Goal: Task Accomplishment & Management: Use online tool/utility

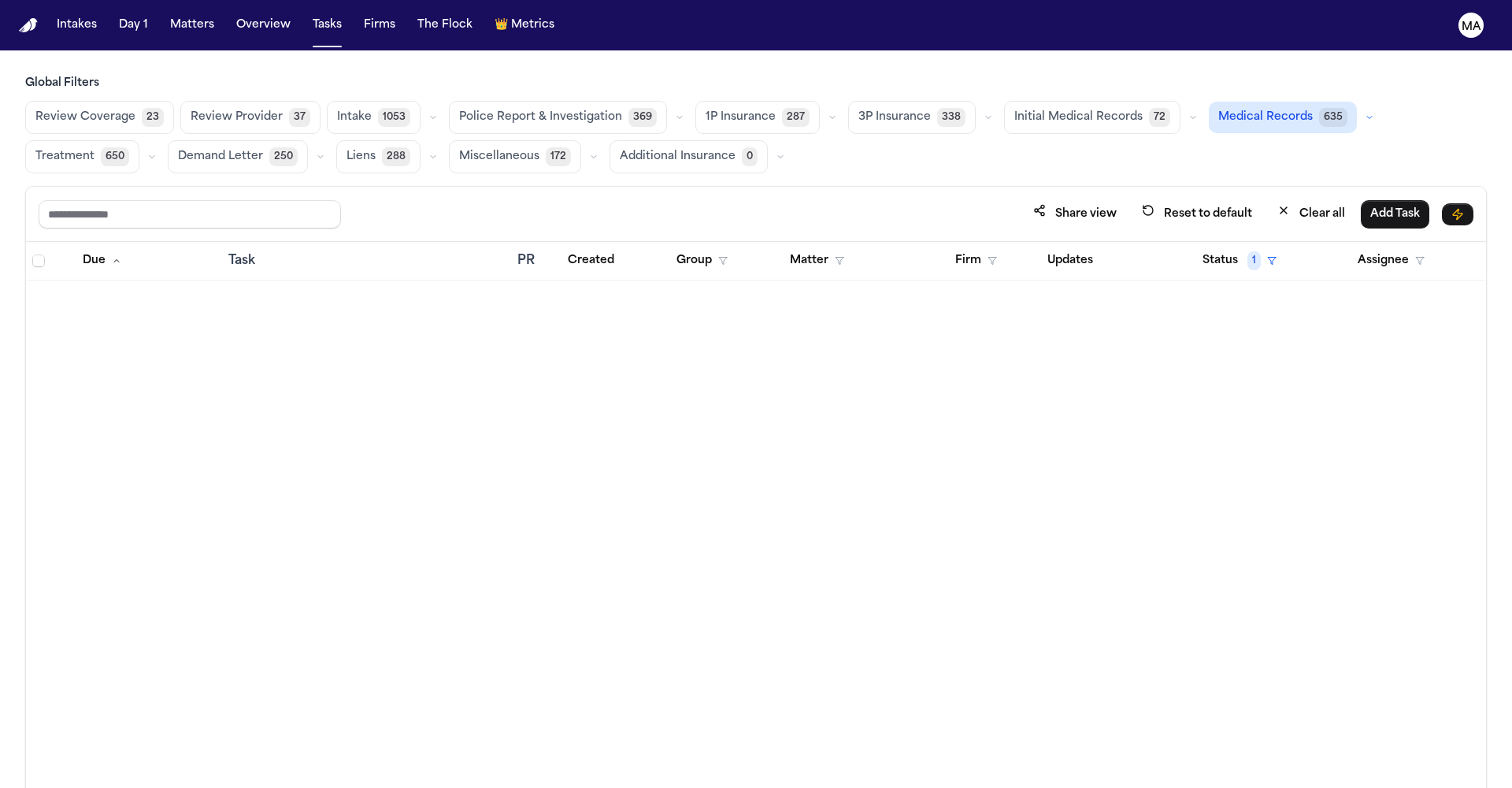
scroll to position [1881, 0]
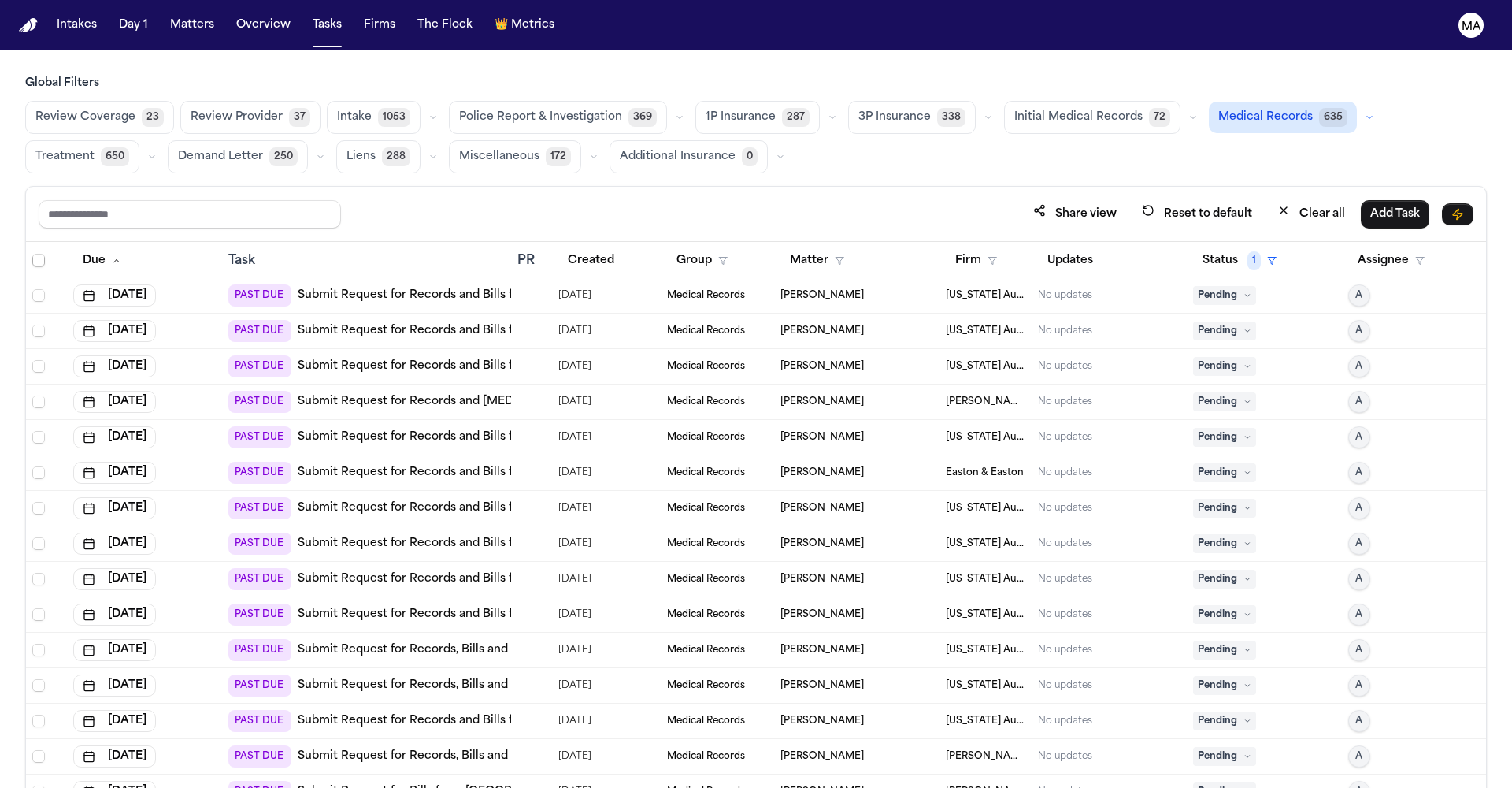
click at [809, 51] on main "Global Filters Review Coverage 23 Review Provider 37 Intake 1053 Police Report …" at bounding box center [756, 419] width 1512 height 737
click at [1210, 247] on button "Status 1" at bounding box center [1239, 261] width 93 height 29
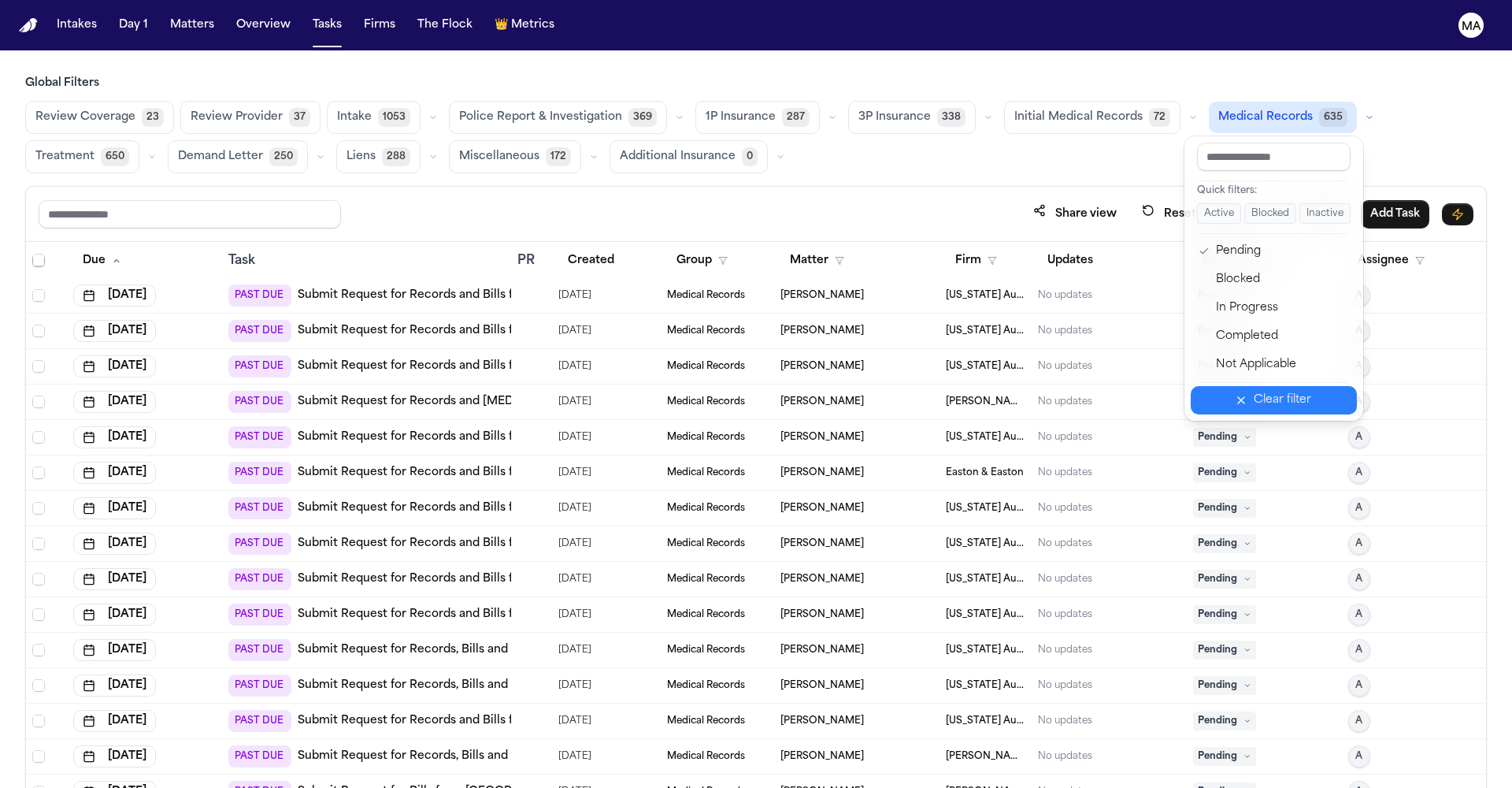
click at [1267, 391] on div "Clear filter" at bounding box center [1282, 400] width 57 height 19
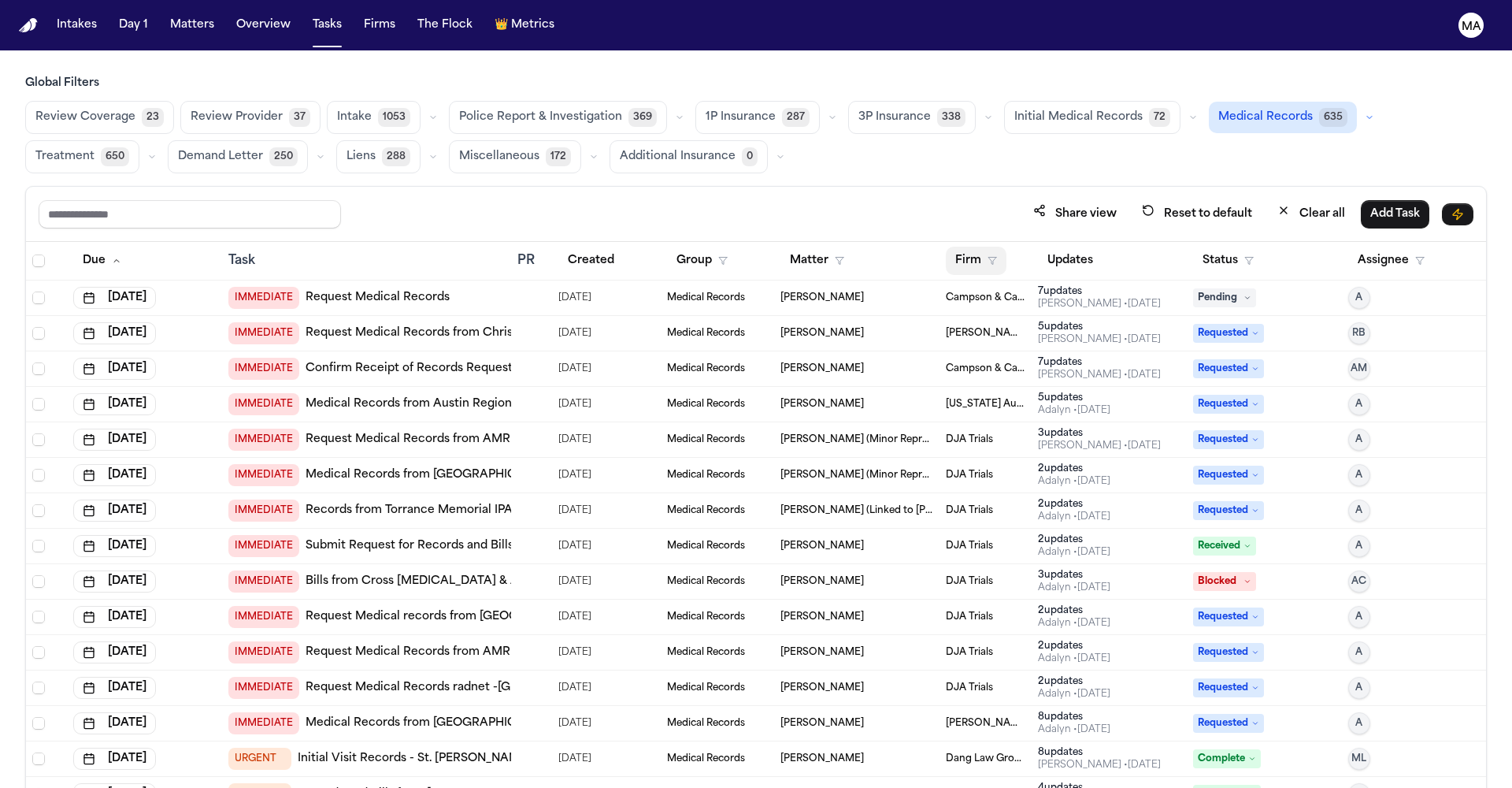
click at [951, 247] on button "Firm" at bounding box center [976, 261] width 61 height 29
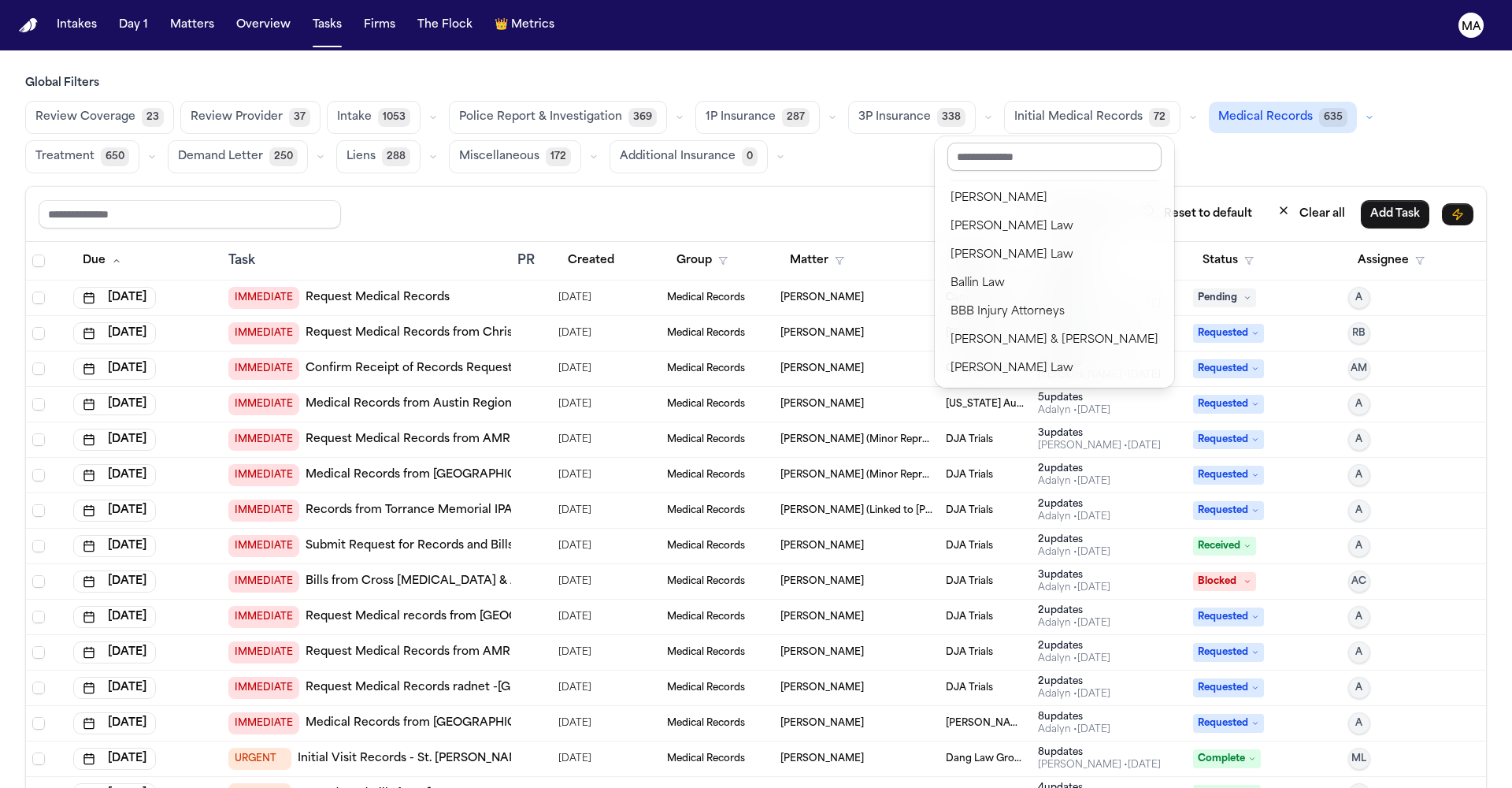
click at [988, 149] on input "text" at bounding box center [1054, 157] width 214 height 29
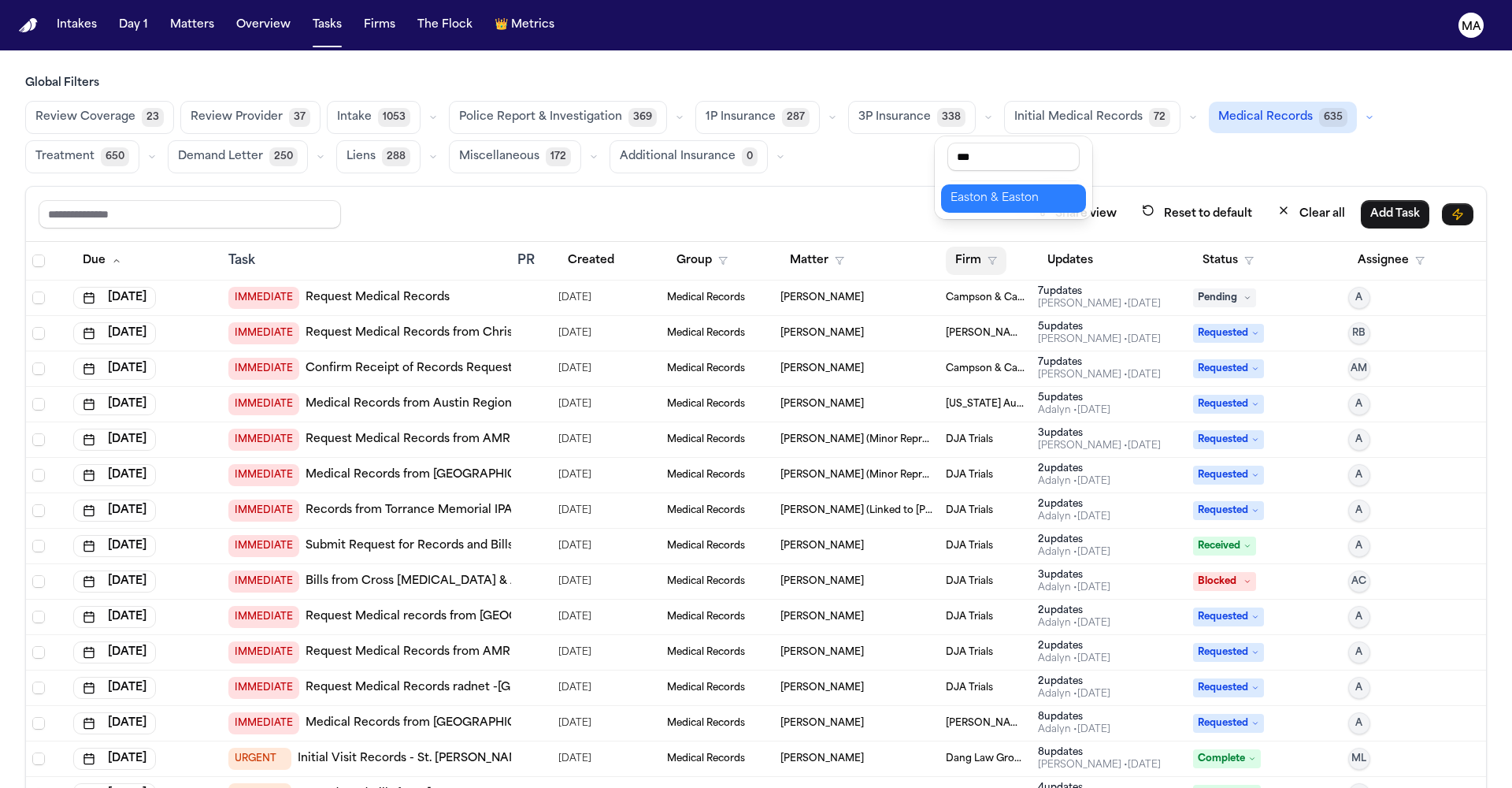
type input "***"
click at [988, 189] on div "Easton & Easton" at bounding box center [1013, 198] width 126 height 19
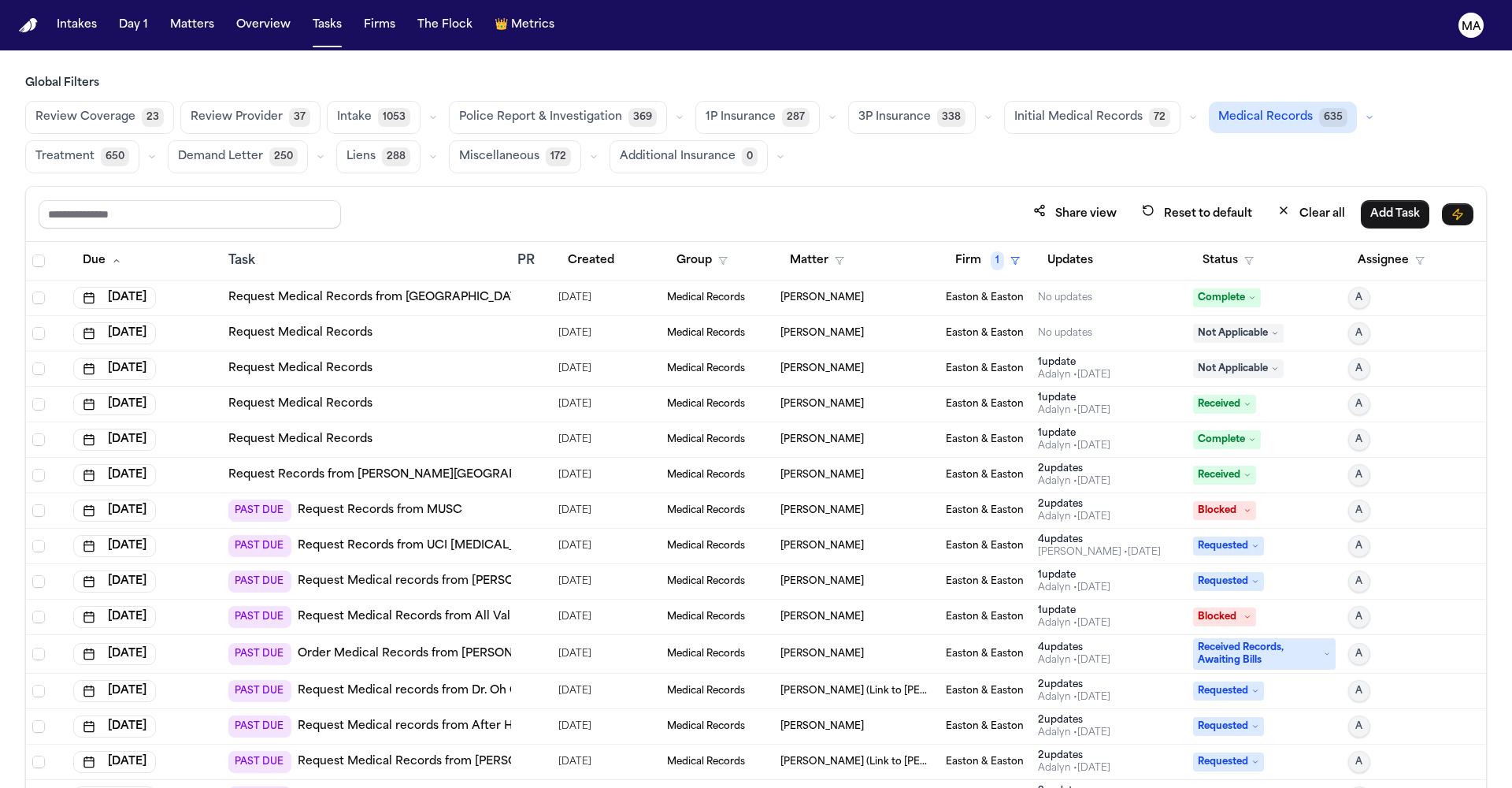
click at [732, 684] on div "Medical Records" at bounding box center [717, 690] width 100 height 13
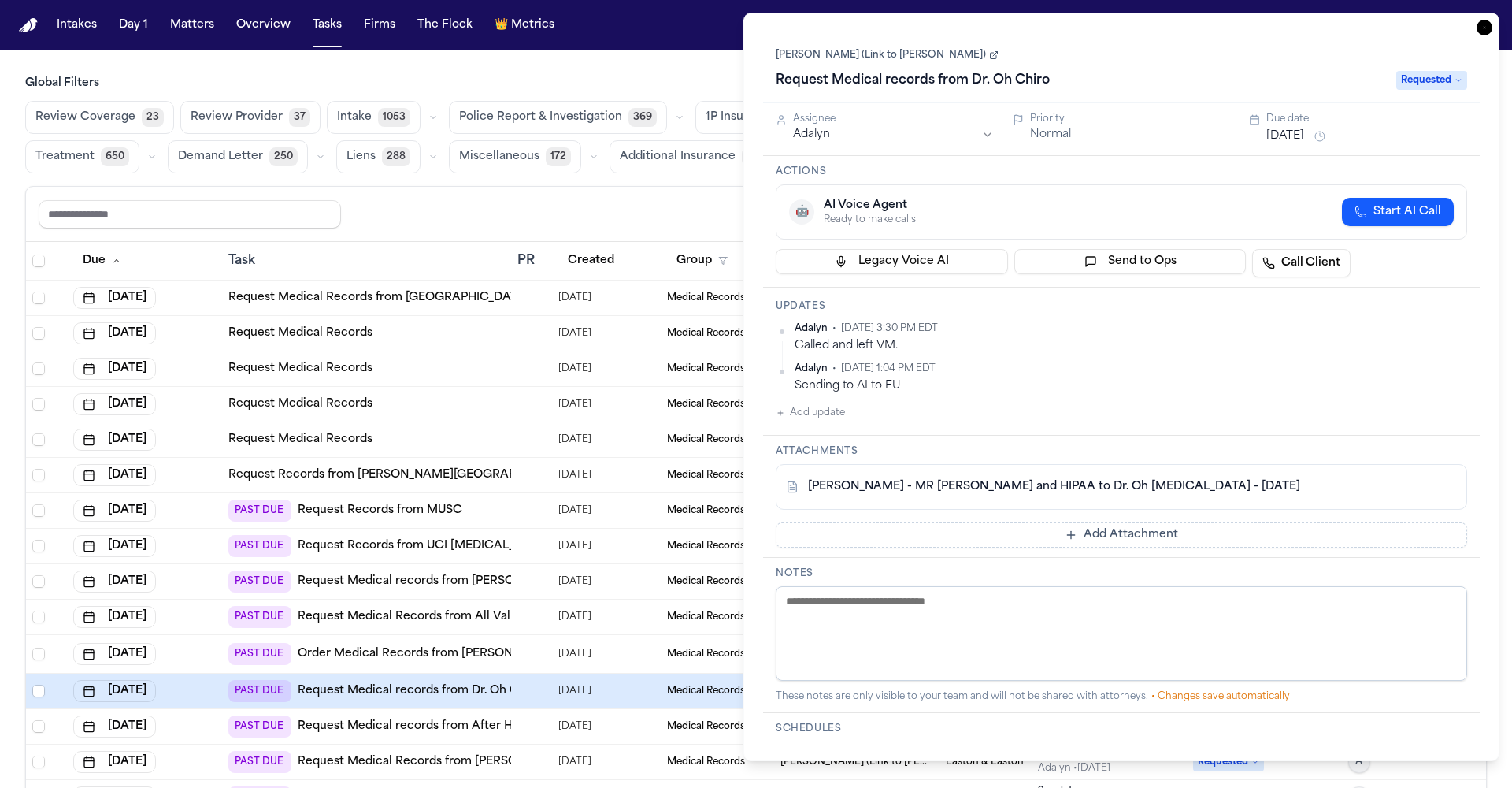
click at [1492, 19] on icon "button" at bounding box center [1484, 27] width 16 height 16
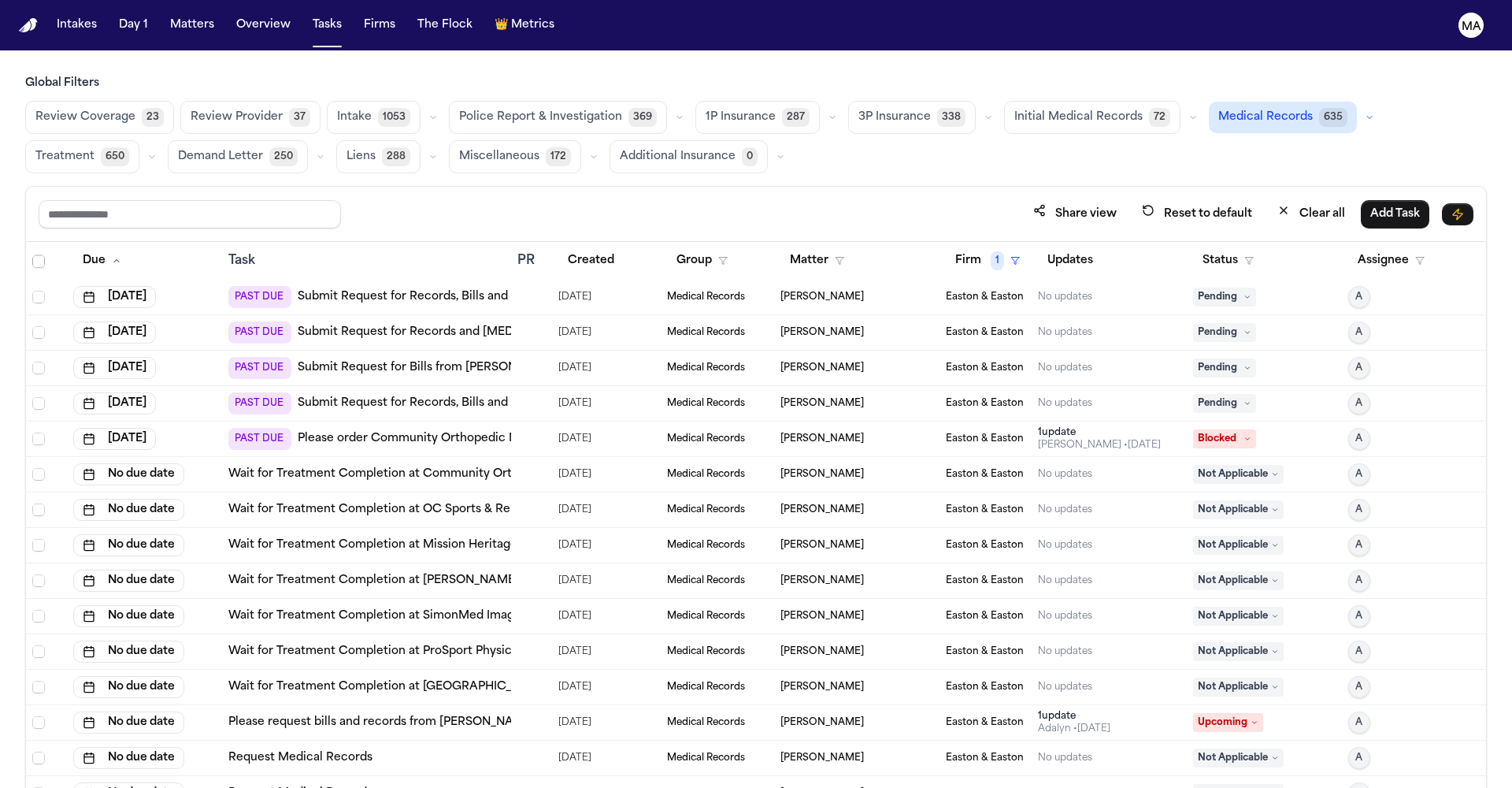
scroll to position [1892, 0]
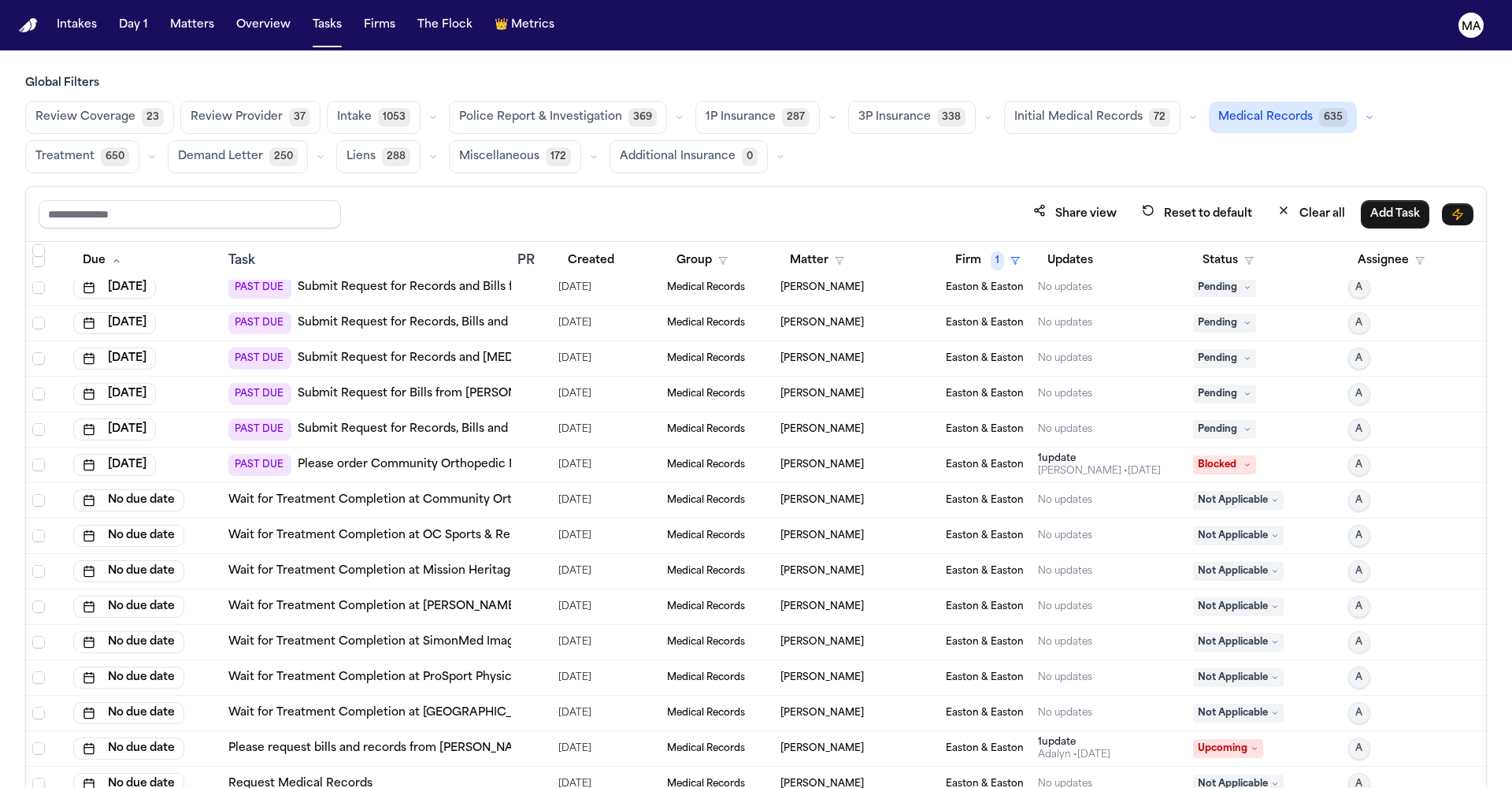
click at [912, 742] on div "[PERSON_NAME]" at bounding box center [856, 748] width 153 height 13
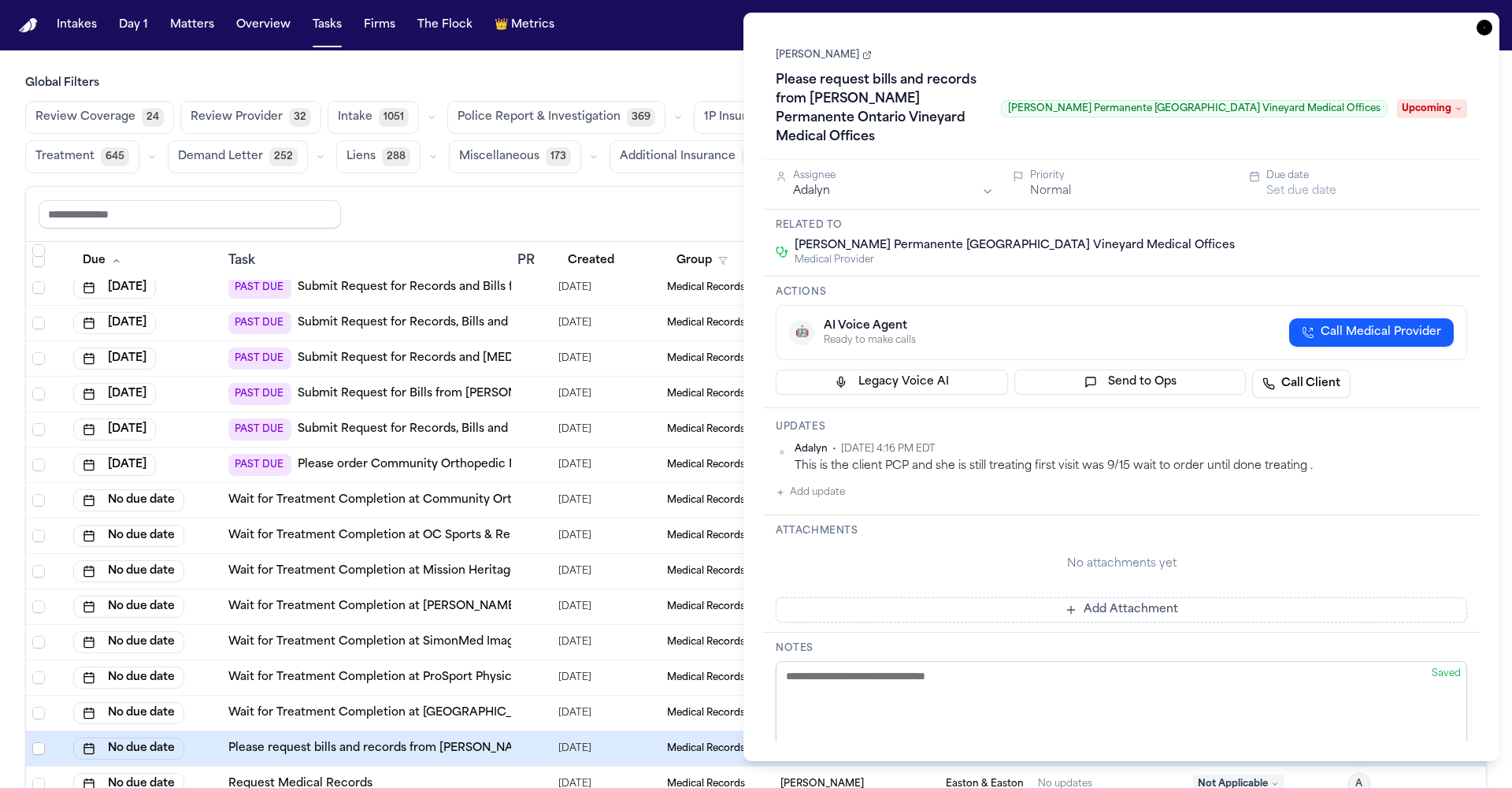
click at [1492, 19] on icon "button" at bounding box center [1484, 27] width 16 height 16
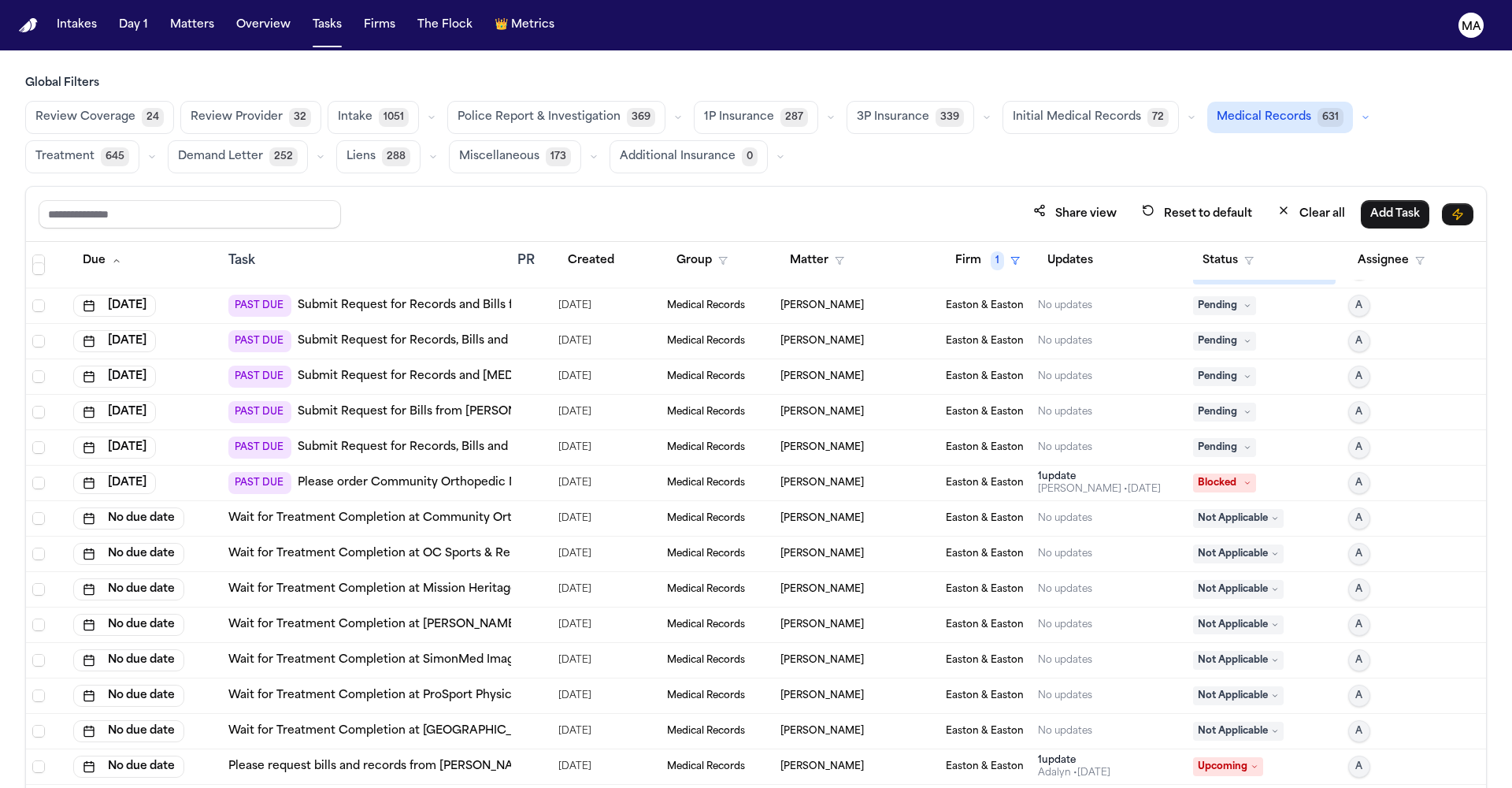
scroll to position [1848, 0]
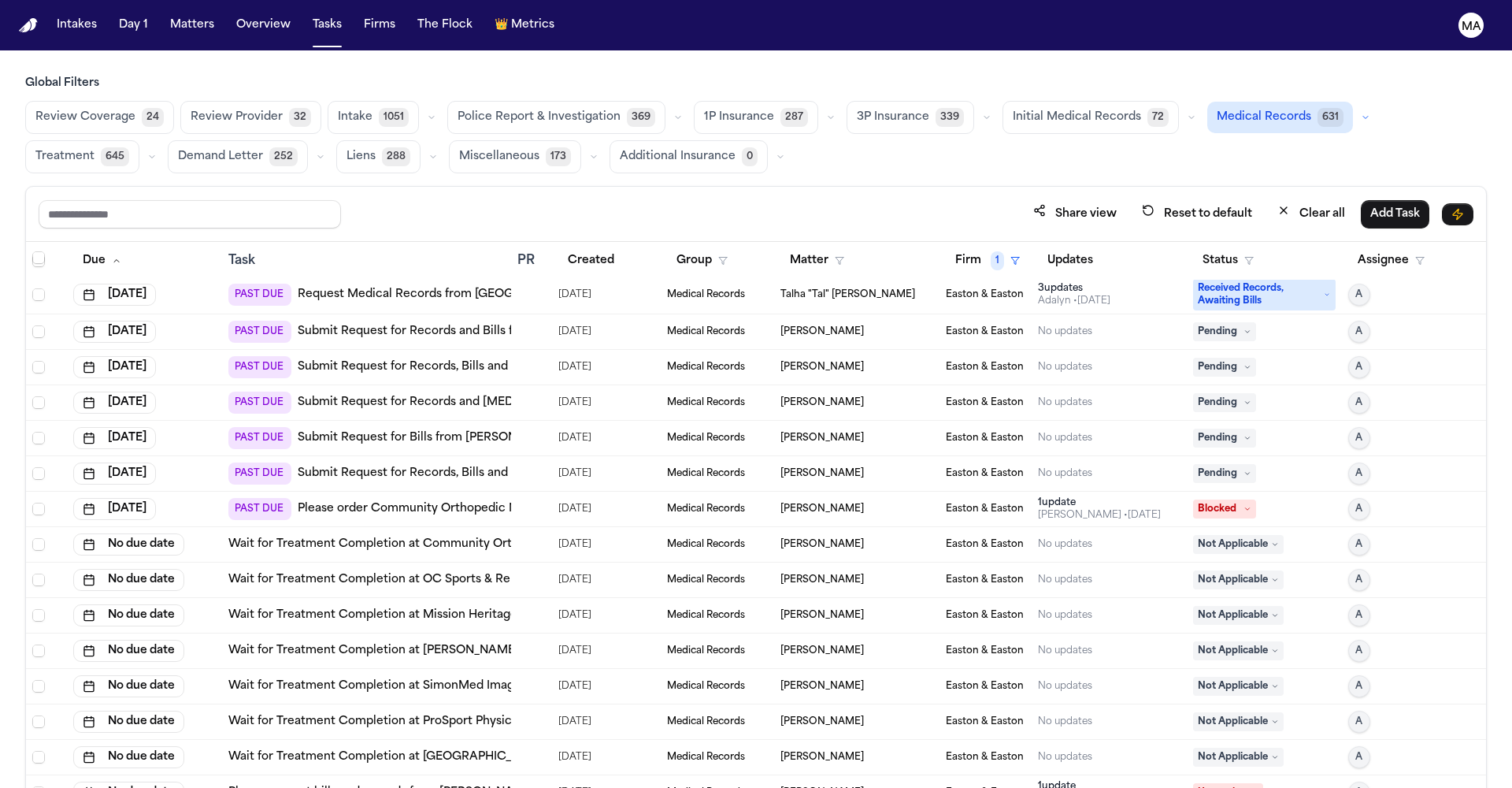
click at [1142, 497] on div "1 update [PERSON_NAME] • [DATE]" at bounding box center [1108, 509] width 143 height 25
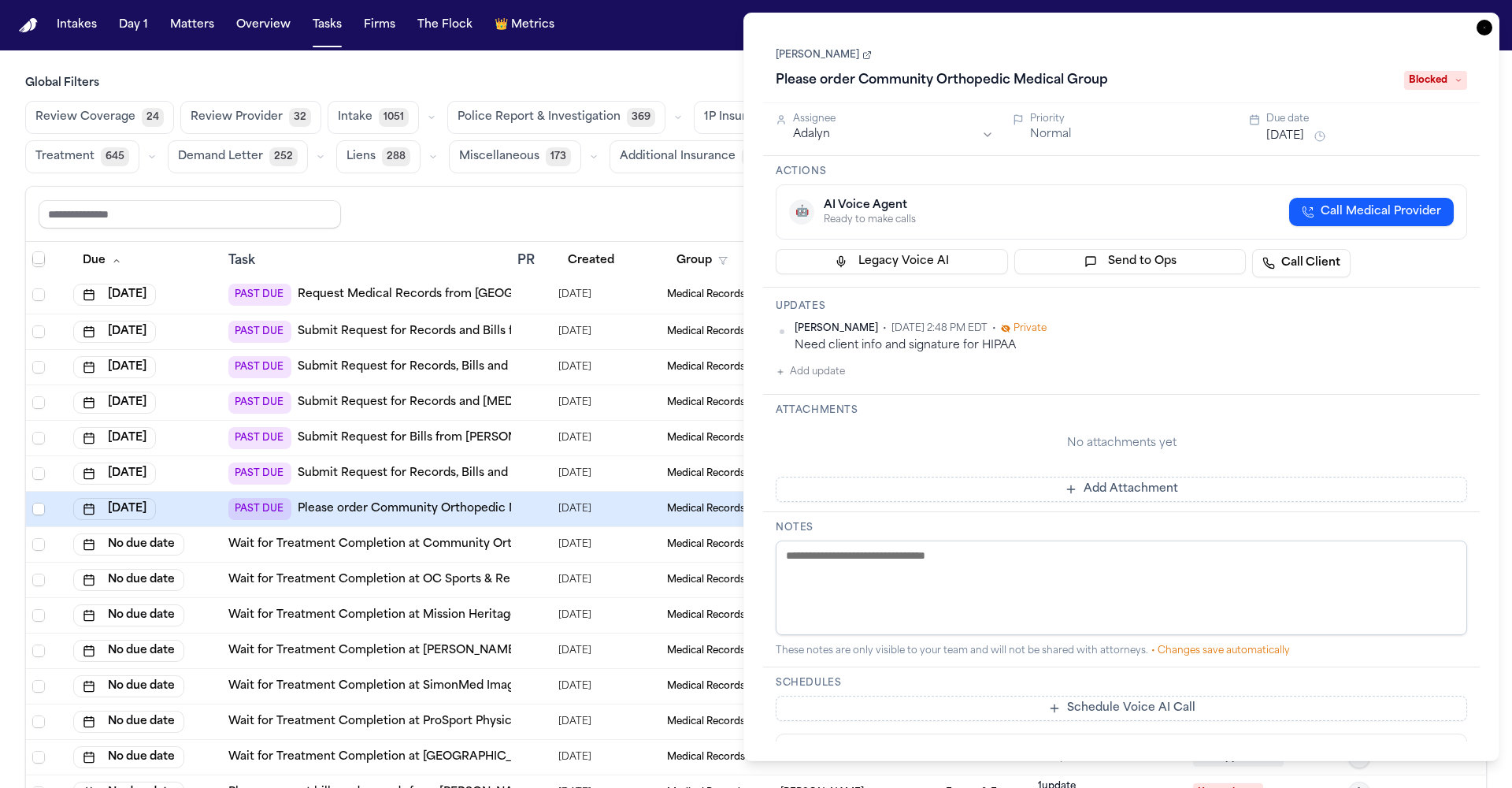
click at [1492, 19] on icon "button" at bounding box center [1484, 27] width 16 height 16
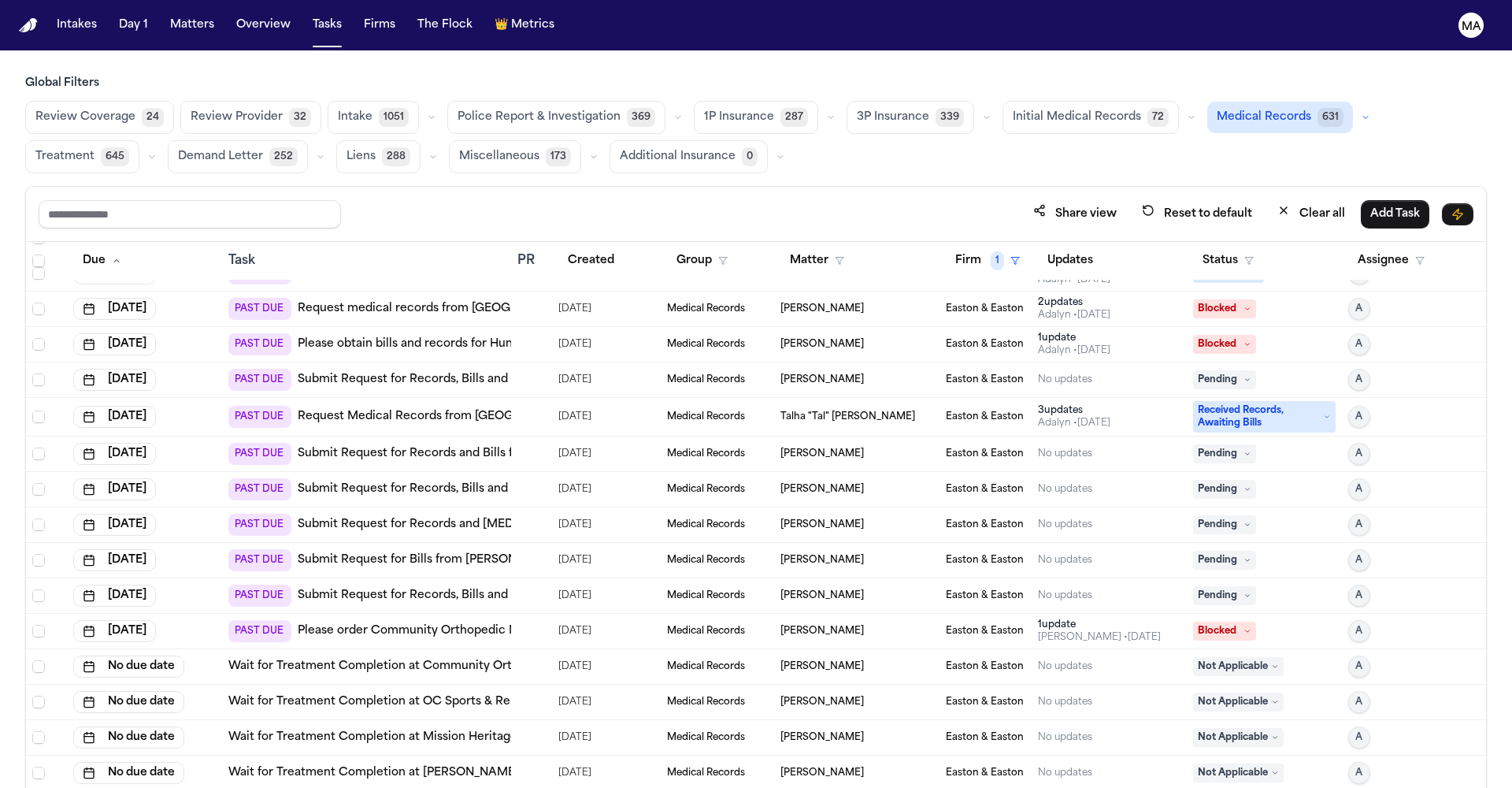
scroll to position [1723, 0]
